Goal: Transaction & Acquisition: Purchase product/service

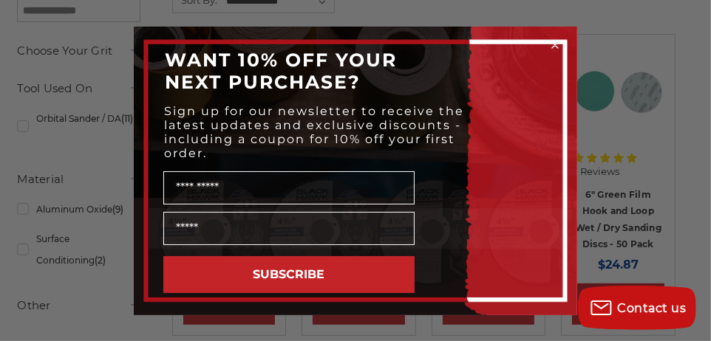
scroll to position [593, 0]
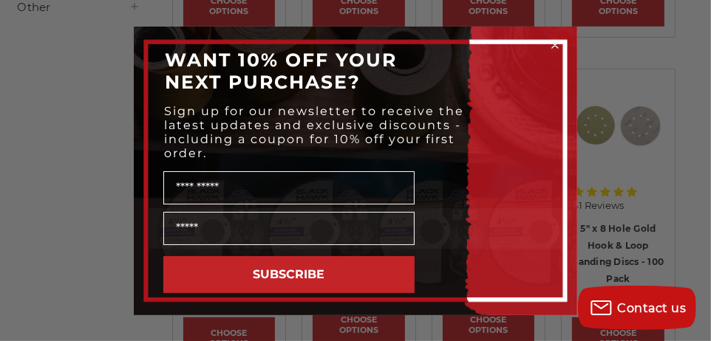
click at [553, 42] on icon "Close dialog" at bounding box center [555, 45] width 6 height 6
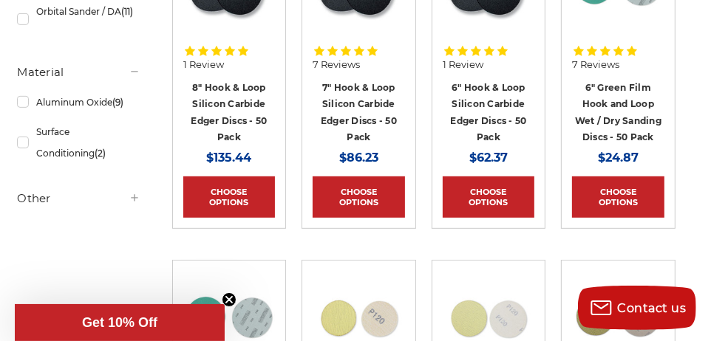
scroll to position [371, 0]
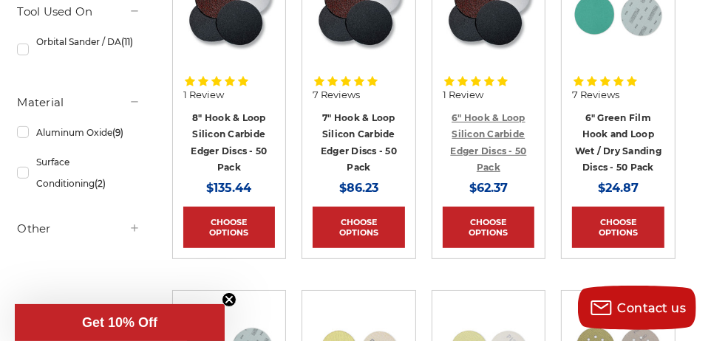
click at [495, 132] on link "6" Hook & Loop Silicon Carbide Edger Discs - 50 Pack" at bounding box center [488, 142] width 76 height 61
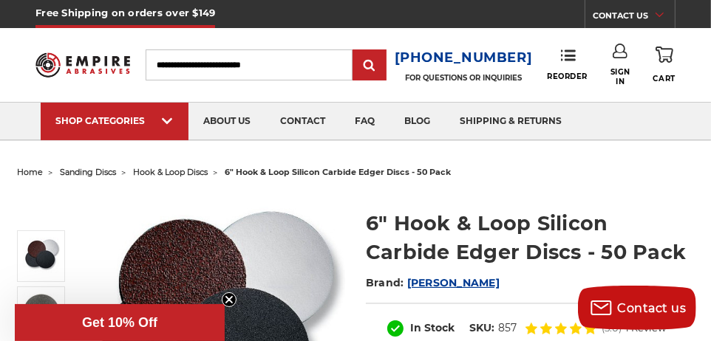
click at [189, 170] on span "hook & loop discs" at bounding box center [170, 172] width 75 height 10
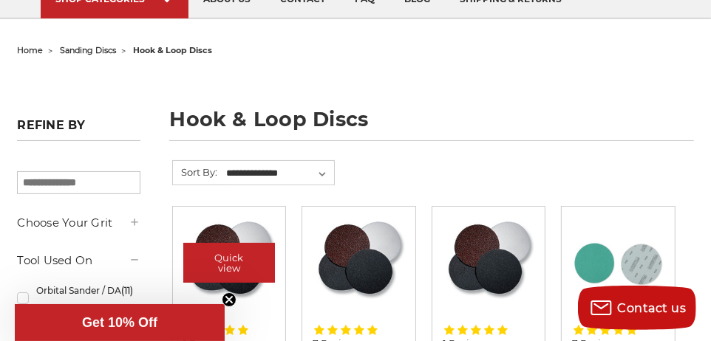
scroll to position [148, 0]
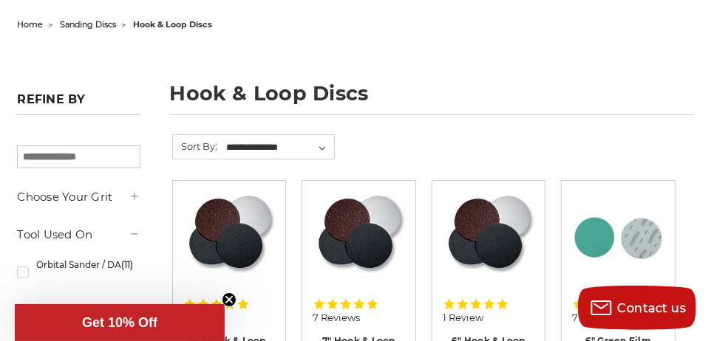
click at [134, 198] on use at bounding box center [134, 196] width 7 height 7
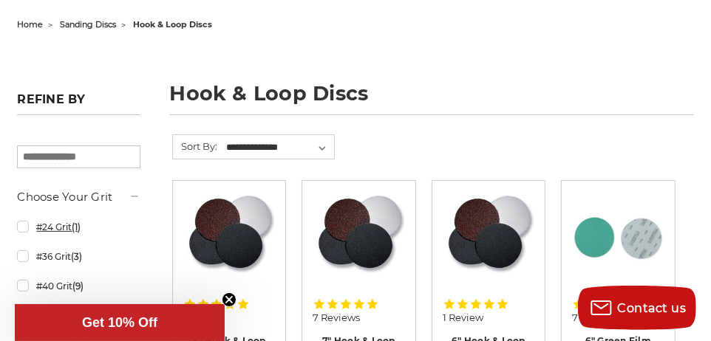
scroll to position [222, 0]
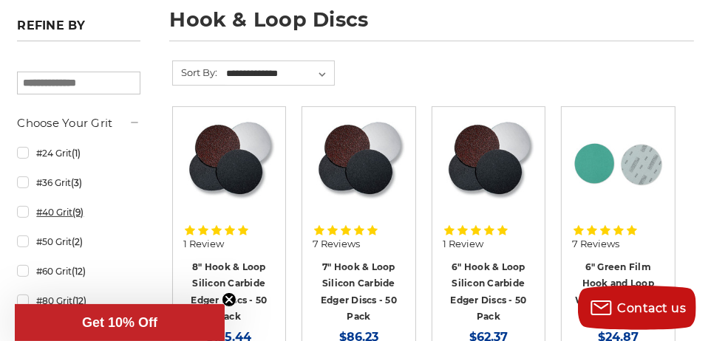
click at [62, 212] on link "#40 Grit (9)" at bounding box center [78, 213] width 123 height 26
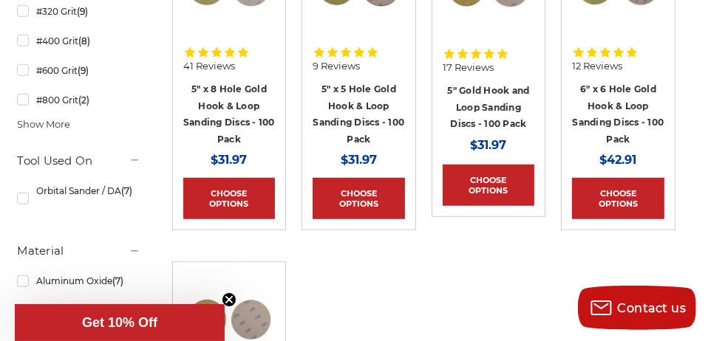
scroll to position [739, 0]
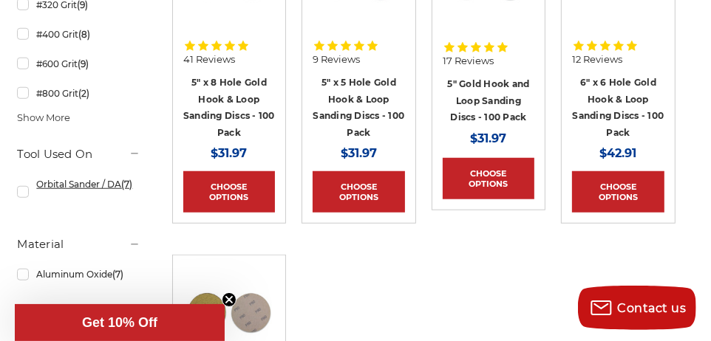
click at [64, 183] on link "Orbital Sander / DA (7)" at bounding box center [78, 191] width 123 height 41
